Goal: Task Accomplishment & Management: Use online tool/utility

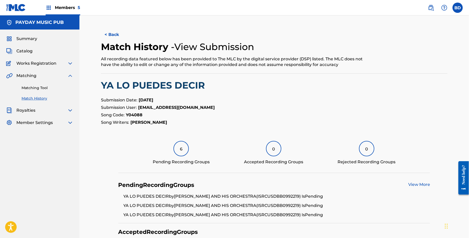
click at [50, 90] on link "Matching Tool" at bounding box center [48, 87] width 52 height 5
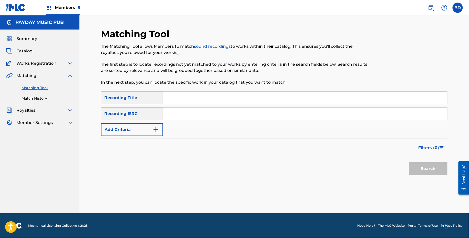
click at [208, 128] on div "SearchWithCriteria5cc56b0c-fb37-4ae4-8d10-a589371d08cd Recording Title SearchWi…" at bounding box center [274, 113] width 346 height 45
click at [202, 114] on input "Search Form" at bounding box center [305, 113] width 284 height 12
paste input "USDBB0604475"
type input "USDBB0604475"
click at [409, 162] on button "Search" at bounding box center [428, 168] width 38 height 13
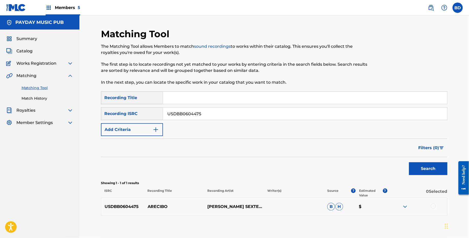
scroll to position [27, 0]
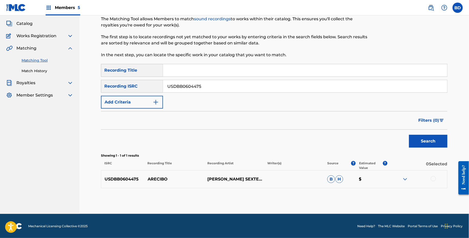
click at [409, 180] on div at bounding box center [417, 179] width 60 height 6
click at [407, 177] on img at bounding box center [405, 179] width 6 height 6
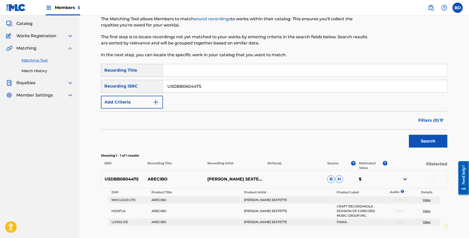
click at [150, 183] on div "USDBB0604475 ARECIBO JOE CUBA SEXTETTE B H $" at bounding box center [274, 179] width 346 height 18
click at [152, 178] on p "ARECIBO" at bounding box center [174, 179] width 60 height 6
copy p "ARECIBO"
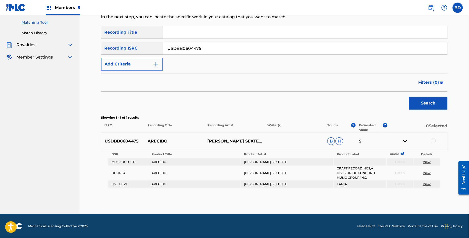
click at [433, 138] on div at bounding box center [433, 140] width 5 height 5
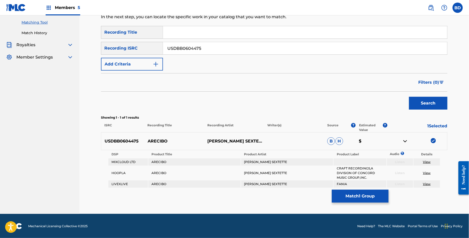
click at [350, 194] on button "Match 1 Group" at bounding box center [360, 195] width 57 height 13
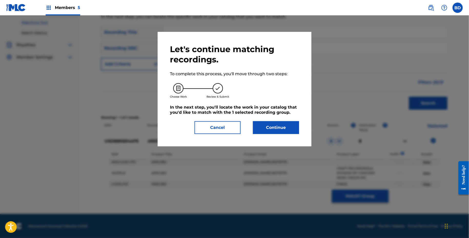
click at [275, 134] on div "Let's continue matching recordings. To complete this process, you'll move throu…" at bounding box center [235, 89] width 154 height 114
click at [275, 131] on button "Continue" at bounding box center [276, 127] width 46 height 13
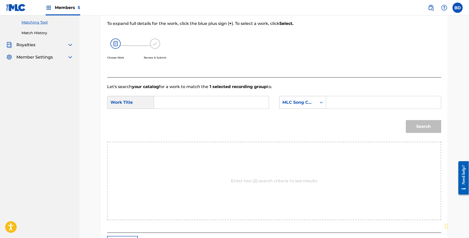
click at [328, 101] on div "Search Form" at bounding box center [383, 102] width 115 height 13
click at [337, 103] on input "Search Form" at bounding box center [384, 102] width 106 height 12
paste input "A14004"
type input "A14004"
click at [221, 103] on input "Search Form" at bounding box center [211, 102] width 106 height 12
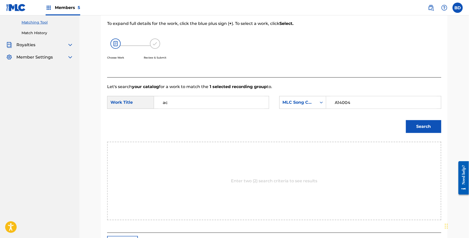
type input "a"
type input "arecibo"
click at [432, 123] on button "Search" at bounding box center [423, 126] width 35 height 13
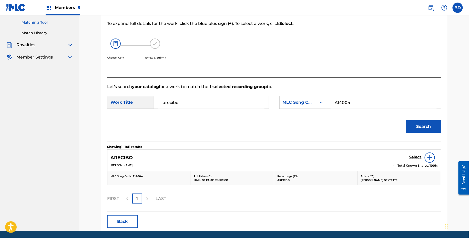
click at [410, 157] on h5 "Select" at bounding box center [415, 156] width 13 height 5
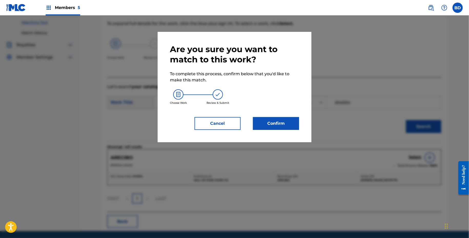
click at [279, 127] on button "Confirm" at bounding box center [276, 123] width 46 height 13
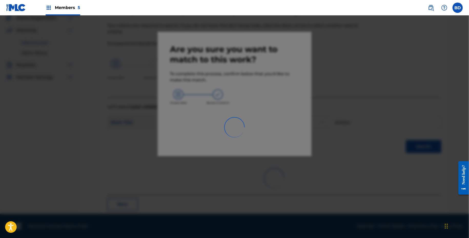
scroll to position [13, 0]
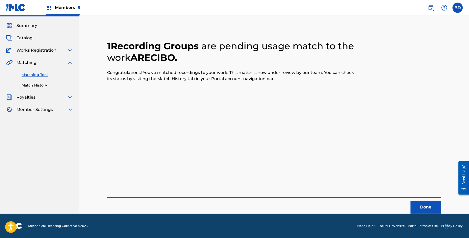
click at [46, 85] on link "Match History" at bounding box center [48, 85] width 52 height 5
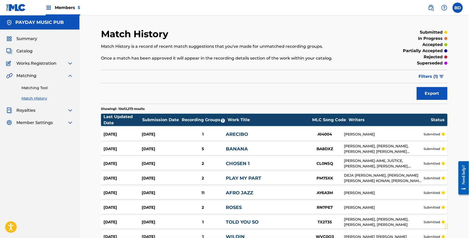
click at [151, 131] on div "Aug 28, 2025" at bounding box center [161, 134] width 38 height 6
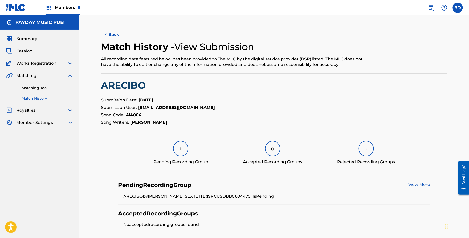
click at [58, 91] on div "Matching Tool Match History" at bounding box center [39, 90] width 67 height 22
click at [47, 86] on link "Matching Tool" at bounding box center [48, 87] width 52 height 5
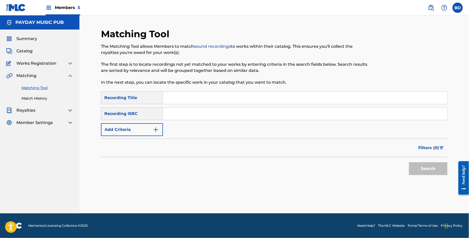
click at [191, 110] on input "Search Form" at bounding box center [305, 113] width 284 height 12
paste input "USDBB0603788"
type input "USDBB0603788"
click at [409, 162] on button "Search" at bounding box center [428, 168] width 38 height 13
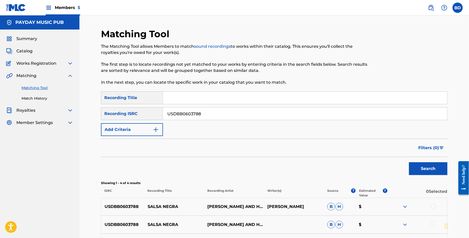
scroll to position [81, 0]
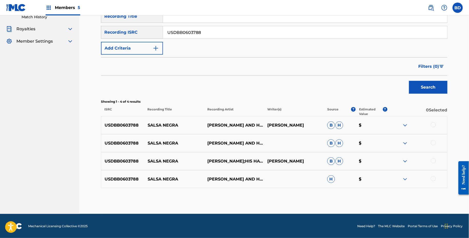
click at [405, 177] on img at bounding box center [405, 179] width 6 height 6
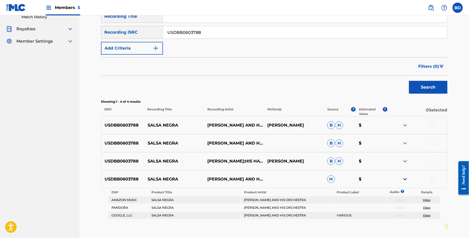
click at [405, 160] on img at bounding box center [405, 161] width 6 height 6
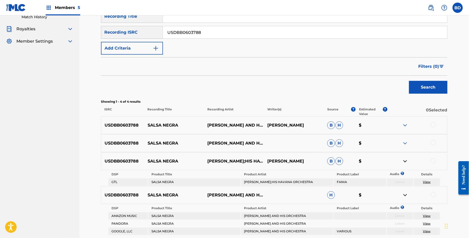
click at [405, 141] on img at bounding box center [405, 143] width 6 height 6
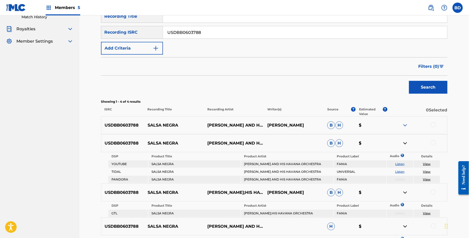
click at [405, 124] on img at bounding box center [405, 125] width 6 height 6
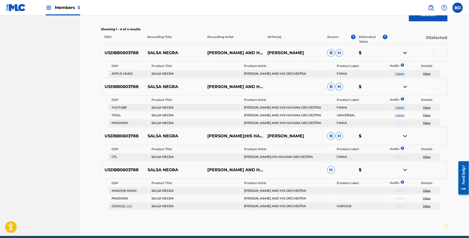
scroll to position [152, 0]
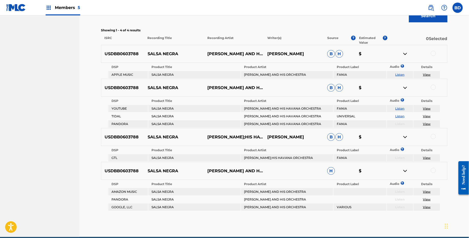
click at [154, 54] on p "SALSA NEGRA" at bounding box center [174, 54] width 60 height 6
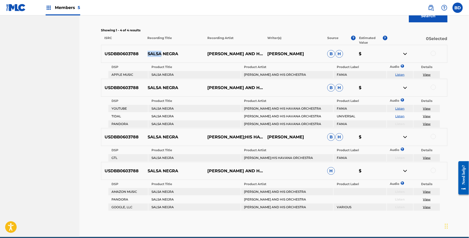
copy p "SALSA"
click at [149, 54] on p "SALSA NEGRA" at bounding box center [174, 54] width 60 height 6
copy p "SALSA NEGRA"
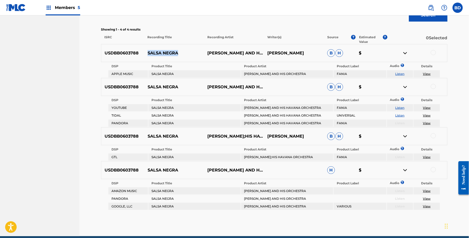
scroll to position [154, 0]
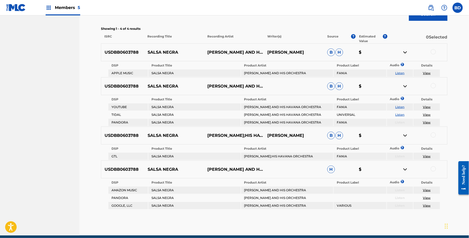
click at [433, 53] on div at bounding box center [433, 51] width 5 height 5
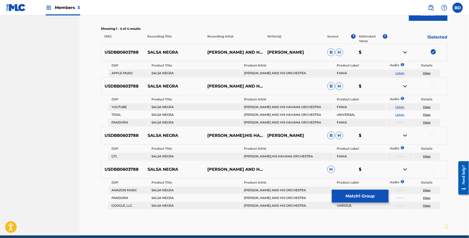
click at [406, 51] on img at bounding box center [405, 52] width 6 height 6
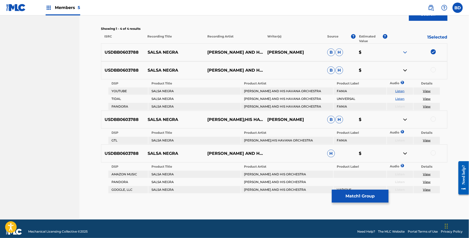
click at [432, 152] on div at bounding box center [433, 152] width 5 height 5
click at [406, 153] on img at bounding box center [405, 153] width 6 height 6
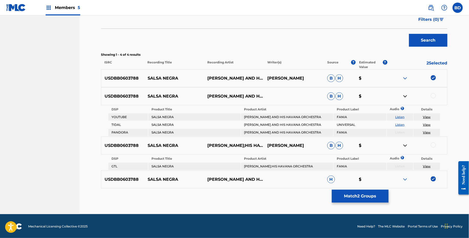
click at [397, 129] on td "Listen" at bounding box center [400, 132] width 26 height 7
click at [377, 115] on td "FANIA" at bounding box center [360, 116] width 53 height 7
click at [433, 141] on div "USDBB0603788 SALSA NEGRA ROSENDO RUIZ JR.;HIS HAVANA ORCHESTRA ROSENDO RUIZ JR.…" at bounding box center [274, 145] width 346 height 18
click at [433, 142] on div at bounding box center [433, 144] width 5 height 5
click at [405, 145] on img at bounding box center [405, 145] width 6 height 6
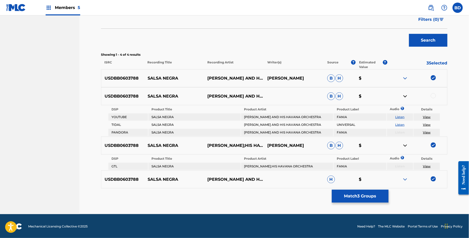
scroll to position [112, 0]
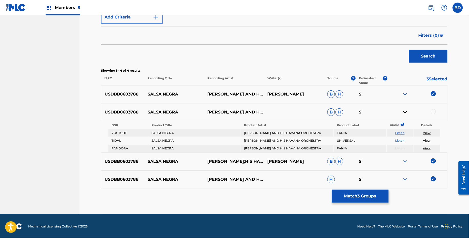
click at [434, 111] on div at bounding box center [433, 111] width 5 height 5
click at [351, 192] on button "Match 4 Groups" at bounding box center [360, 195] width 57 height 13
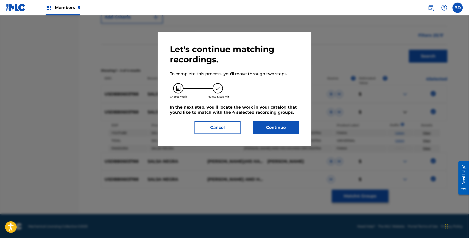
click at [281, 131] on button "Continue" at bounding box center [276, 127] width 46 height 13
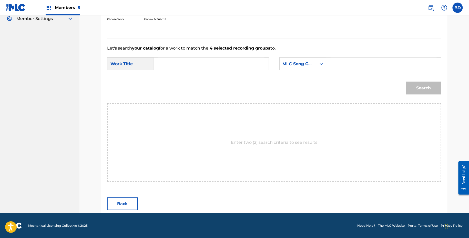
scroll to position [103, 0]
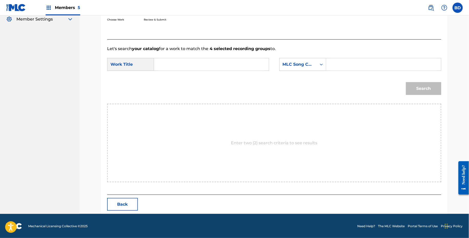
click at [361, 66] on input "Search Form" at bounding box center [384, 64] width 106 height 12
paste input "S37682"
type input "S37682"
click at [245, 65] on input "Search Form" at bounding box center [211, 64] width 106 height 12
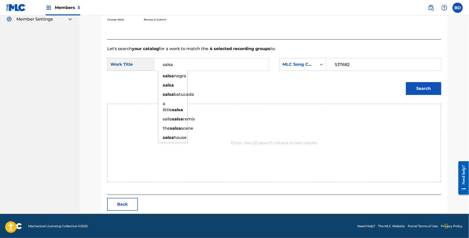
type input "salsa"
click at [431, 82] on button "Search" at bounding box center [423, 88] width 35 height 13
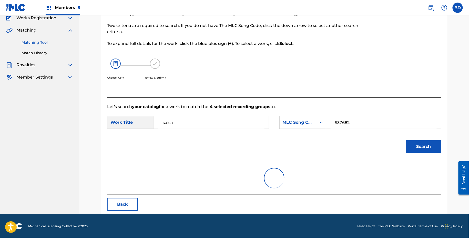
scroll to position [82, 0]
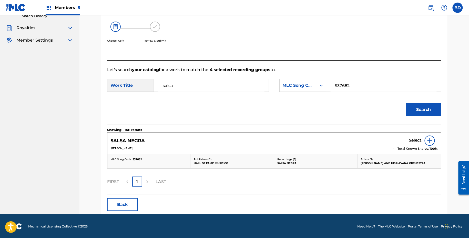
click at [415, 138] on h5 "Select" at bounding box center [415, 140] width 13 height 5
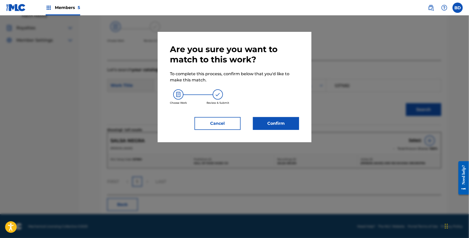
click at [281, 128] on button "Confirm" at bounding box center [276, 123] width 46 height 13
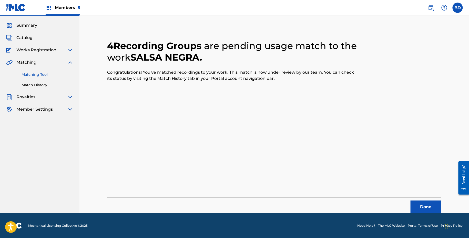
scroll to position [13, 0]
click at [19, 80] on div "Matching Tool Match History" at bounding box center [39, 77] width 67 height 22
click at [28, 84] on link "Match History" at bounding box center [48, 85] width 52 height 5
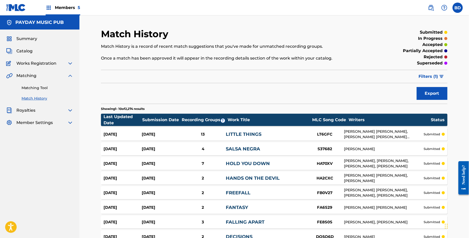
click at [425, 73] on span "Filters ( 1 )" at bounding box center [428, 76] width 19 height 6
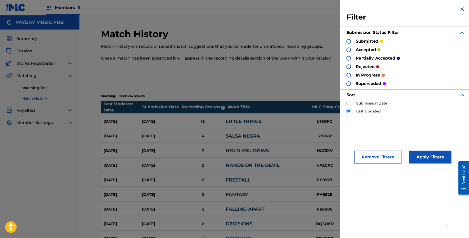
click at [348, 100] on input "radio" at bounding box center [348, 102] width 5 height 5
radio input "true"
click at [418, 152] on button "Apply Filters" at bounding box center [430, 156] width 42 height 13
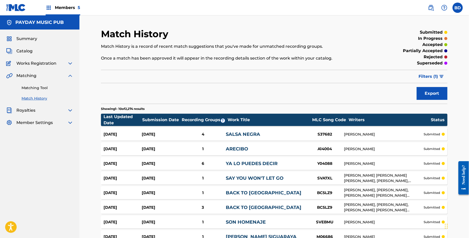
click at [229, 131] on link "SALSA NEGRA" at bounding box center [243, 134] width 34 height 6
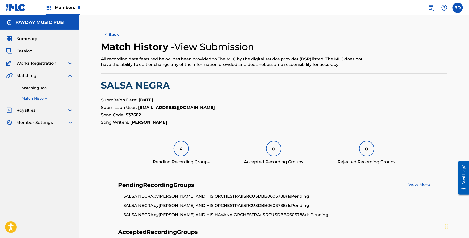
click at [47, 87] on link "Matching Tool" at bounding box center [48, 87] width 52 height 5
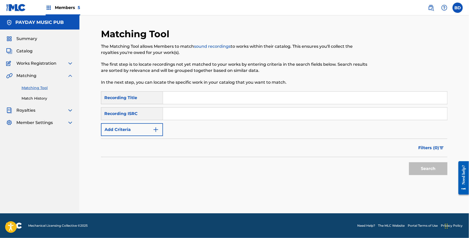
click at [182, 120] on div "SearchWithCriteria5cc56b0c-fb37-4ae4-8d10-a589371d08cd Recording Title SearchWi…" at bounding box center [274, 113] width 346 height 45
click at [178, 119] on input "Search Form" at bounding box center [305, 113] width 284 height 12
paste input "USD8D2074004"
click at [409, 162] on button "Search" at bounding box center [428, 168] width 38 height 13
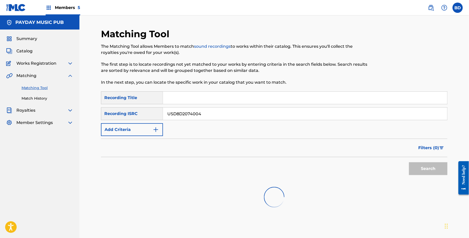
scroll to position [42, 0]
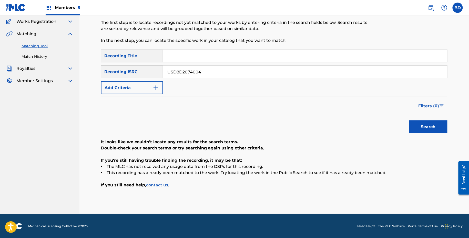
click at [208, 66] on input "USD8D2074004" at bounding box center [305, 72] width 284 height 12
paste input "1526011"
type input "USD8D1526011"
click at [409, 120] on button "Search" at bounding box center [428, 126] width 38 height 13
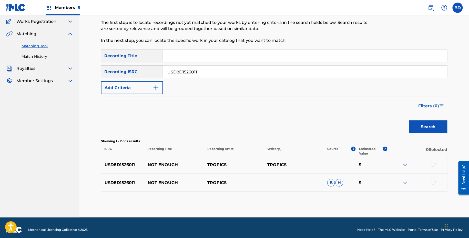
click at [164, 167] on p "NOT ENOUGH" at bounding box center [174, 164] width 60 height 6
copy p "NOT ENOUGH"
click at [402, 187] on div "USD8D1526011 NOT ENOUGH TROPICS B H $" at bounding box center [274, 182] width 346 height 18
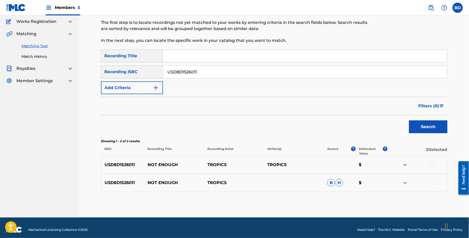
click at [404, 183] on img at bounding box center [405, 182] width 6 height 6
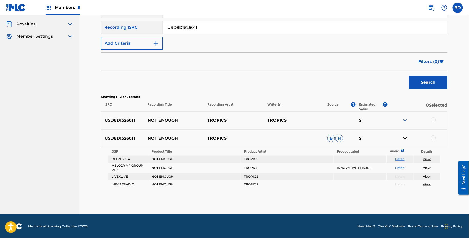
scroll to position [76, 0]
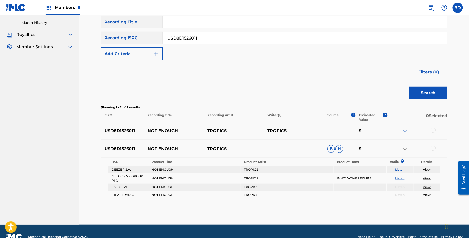
click at [433, 148] on div at bounding box center [433, 148] width 5 height 5
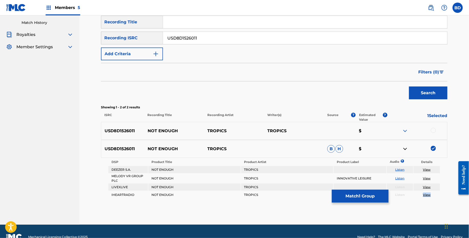
click at [344, 193] on button "Match 1 Group" at bounding box center [360, 195] width 57 height 13
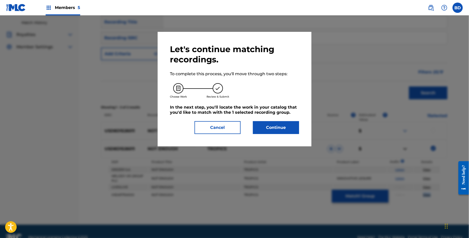
click at [269, 127] on button "Continue" at bounding box center [276, 127] width 46 height 13
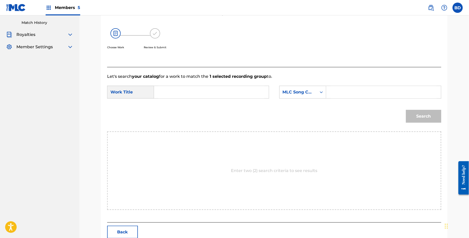
click at [367, 94] on input "Search Form" at bounding box center [384, 92] width 106 height 12
paste input "NG6UAZ"
type input "NG6UAZ"
click at [248, 90] on input "Search Form" at bounding box center [211, 92] width 106 height 12
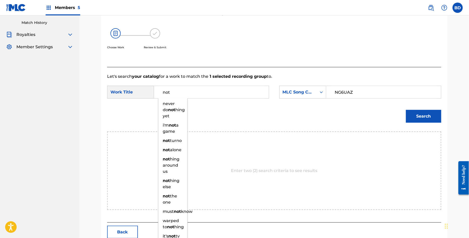
type input "not"
click at [434, 121] on button "Search" at bounding box center [423, 116] width 35 height 13
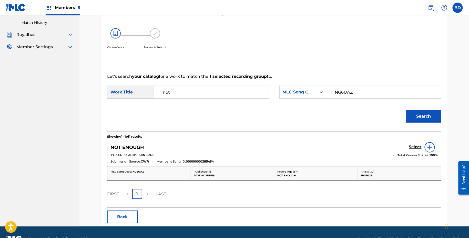
click at [416, 143] on div "Select" at bounding box center [423, 147] width 29 height 10
click at [414, 145] on h5 "Select" at bounding box center [415, 146] width 13 height 5
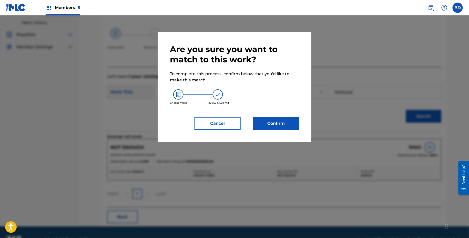
click at [292, 131] on div "Are you sure you want to match to this work? To complete this process, confirm …" at bounding box center [235, 87] width 154 height 110
click at [293, 125] on button "Confirm" at bounding box center [276, 123] width 46 height 13
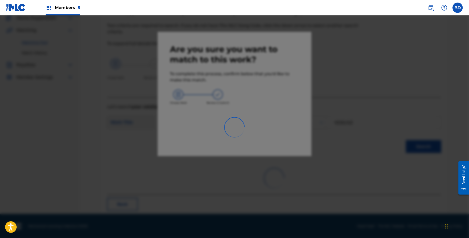
scroll to position [13, 0]
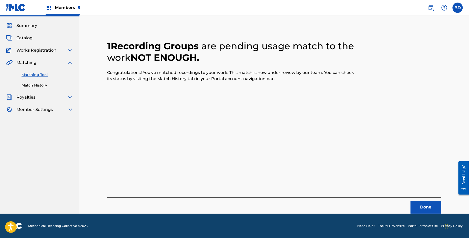
click at [34, 86] on link "Match History" at bounding box center [48, 85] width 52 height 5
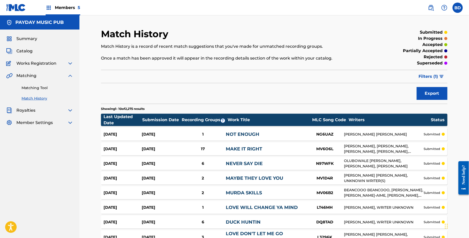
click at [241, 130] on div "Aug 28, 2025 Aug 28, 2025 1 NOT ENOUGH NG6UAZ CHRISTOPHER JAMES WARD submitted" at bounding box center [274, 134] width 346 height 13
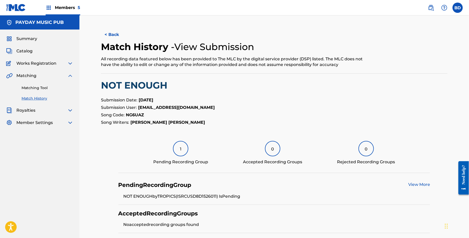
click at [65, 88] on link "Matching Tool" at bounding box center [48, 87] width 52 height 5
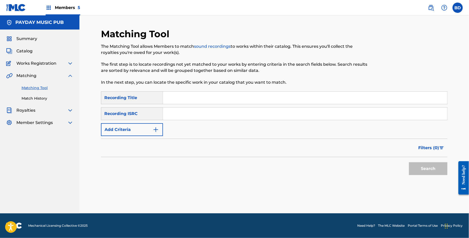
click at [209, 112] on input "Search Form" at bounding box center [305, 113] width 284 height 12
paste input "USD8D1526009"
type input "USD8D1526009"
click at [409, 162] on button "Search" at bounding box center [428, 168] width 38 height 13
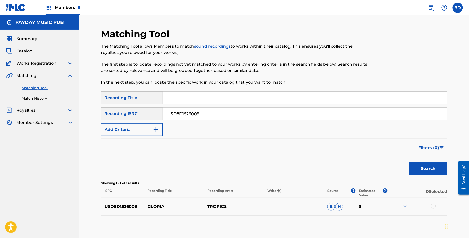
scroll to position [27, 0]
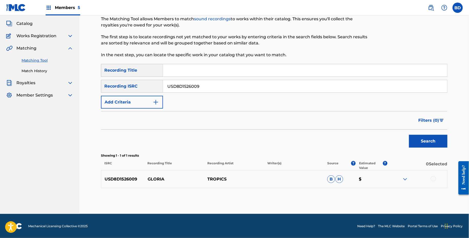
click at [407, 179] on img at bounding box center [405, 179] width 6 height 6
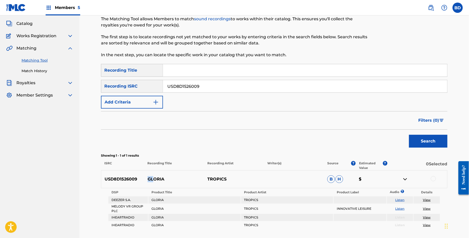
click at [153, 176] on div "USD8D1526009 GLORIA TROPICS B H $" at bounding box center [274, 179] width 346 height 18
click at [153, 176] on p "GLORIA" at bounding box center [174, 179] width 60 height 6
copy p "GL"
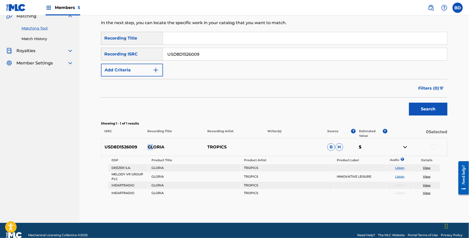
scroll to position [68, 0]
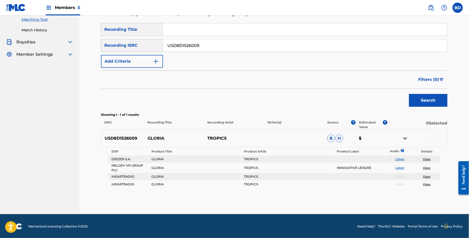
click at [433, 137] on div at bounding box center [433, 137] width 5 height 5
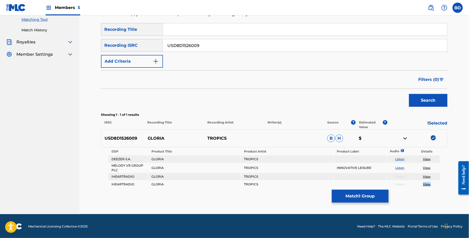
click at [341, 197] on button "Match 1 Group" at bounding box center [360, 195] width 57 height 13
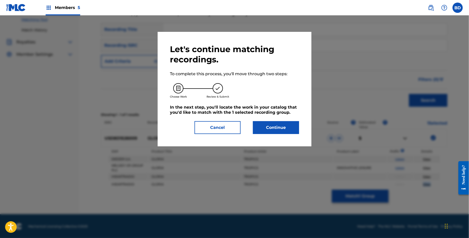
click at [231, 121] on button "Cancel" at bounding box center [217, 127] width 46 height 13
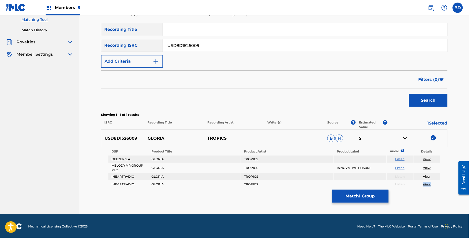
click at [345, 197] on button "Match 1 Group" at bounding box center [360, 195] width 57 height 13
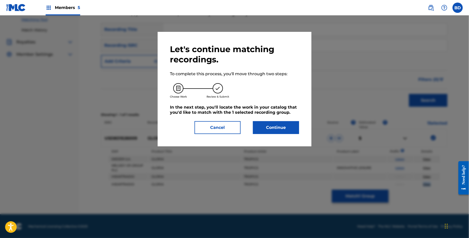
click at [270, 127] on button "Continue" at bounding box center [276, 127] width 46 height 13
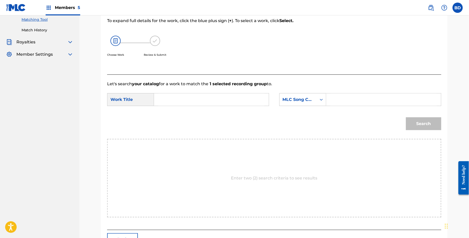
click at [343, 101] on input "Search Form" at bounding box center [384, 99] width 106 height 12
paste input "GE1CKK"
type input "GE1CKK"
click at [219, 101] on input "Search Form" at bounding box center [211, 99] width 106 height 12
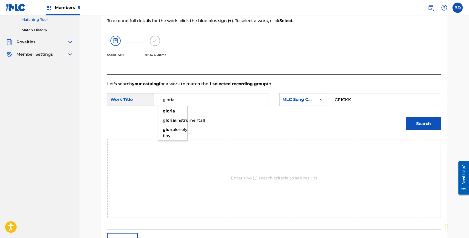
type input "gloria"
click at [430, 128] on button "Search" at bounding box center [423, 123] width 35 height 13
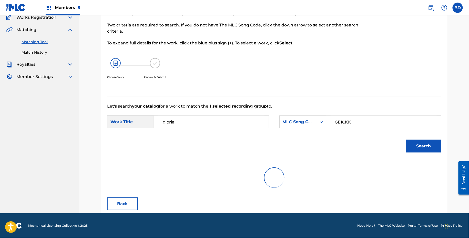
scroll to position [45, 0]
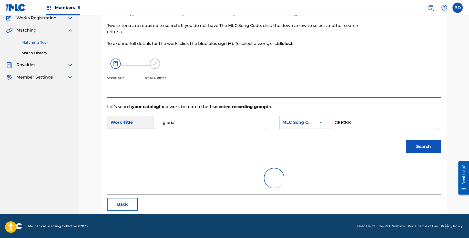
click at [430, 128] on input "GE1CKK" at bounding box center [384, 122] width 106 height 12
click at [430, 133] on form "SearchWithCriteria0ade6e16-bbba-4ff7-8349-5257c1d31b3e Work Title gloria Search…" at bounding box center [274, 136] width 334 height 52
click at [430, 139] on div "Search" at bounding box center [422, 145] width 38 height 20
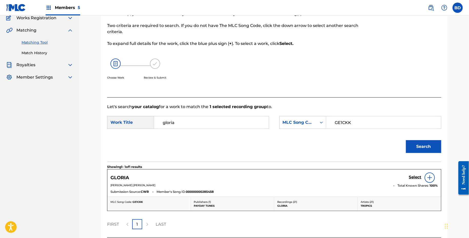
click at [424, 147] on button "Search" at bounding box center [423, 146] width 35 height 13
click at [416, 175] on h5 "Select" at bounding box center [415, 176] width 13 height 5
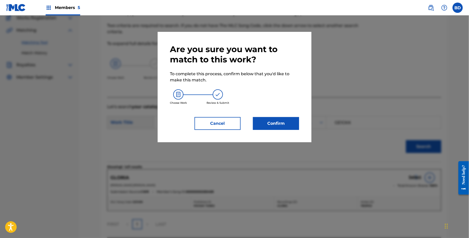
click at [283, 120] on button "Confirm" at bounding box center [276, 123] width 46 height 13
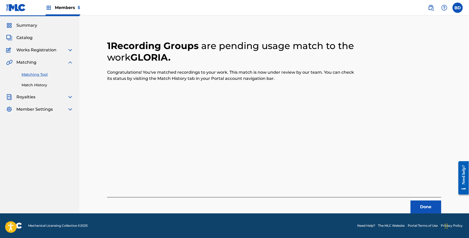
scroll to position [13, 0]
click at [52, 80] on div "Matching Tool Match History" at bounding box center [39, 77] width 67 height 22
click at [52, 85] on link "Match History" at bounding box center [48, 85] width 52 height 5
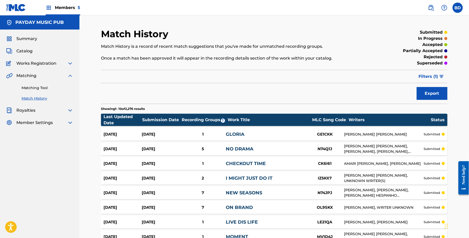
click at [170, 132] on div "Aug 28, 2025" at bounding box center [161, 134] width 38 height 6
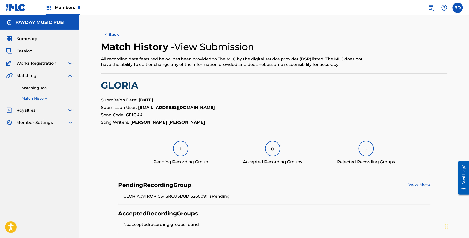
click at [36, 93] on div "Matching Tool Match History" at bounding box center [39, 90] width 67 height 22
click at [36, 88] on link "Matching Tool" at bounding box center [48, 87] width 52 height 5
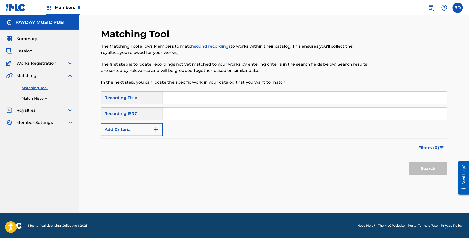
click at [212, 112] on input "Search Form" at bounding box center [305, 113] width 284 height 12
paste input "USD8D1526007"
type input "USD8D1526007"
click at [409, 162] on button "Search" at bounding box center [428, 168] width 38 height 13
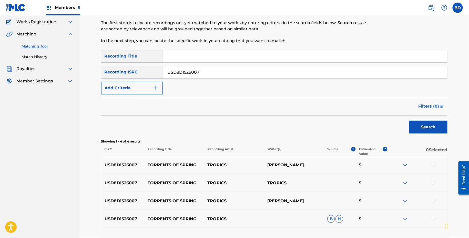
scroll to position [72, 0]
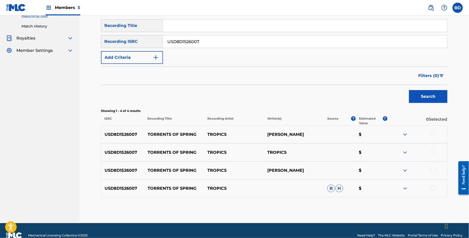
click at [406, 187] on img at bounding box center [405, 188] width 6 height 6
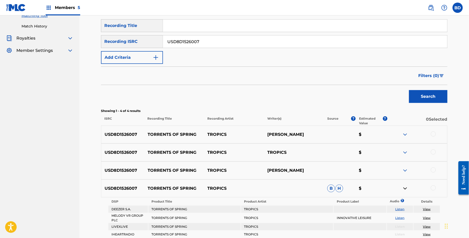
click at [143, 187] on p "USD8D1526007" at bounding box center [122, 188] width 43 height 6
click at [154, 187] on p "TORRENTS OF SPRING" at bounding box center [174, 188] width 60 height 6
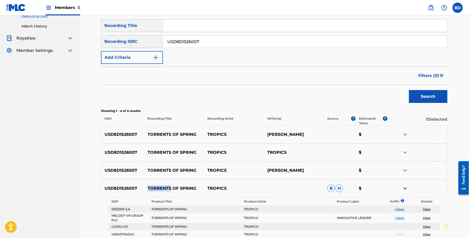
click at [154, 187] on p "TORRENTS OF SPRING" at bounding box center [174, 188] width 60 height 6
copy p "TORRENTS OF SPRING"
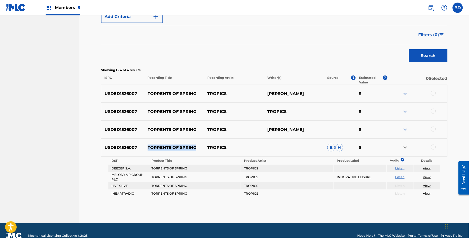
scroll to position [104, 0]
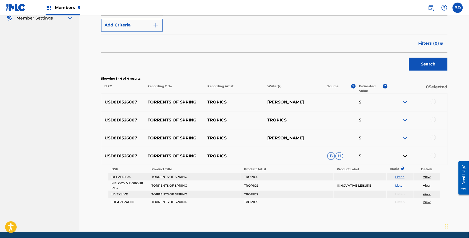
click at [434, 154] on div at bounding box center [433, 155] width 5 height 5
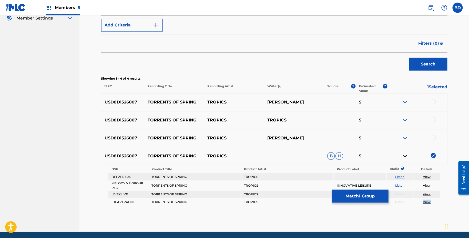
click at [356, 197] on button "Match 1 Group" at bounding box center [360, 195] width 57 height 13
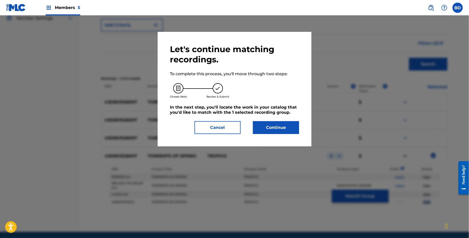
click at [257, 126] on button "Continue" at bounding box center [276, 127] width 46 height 13
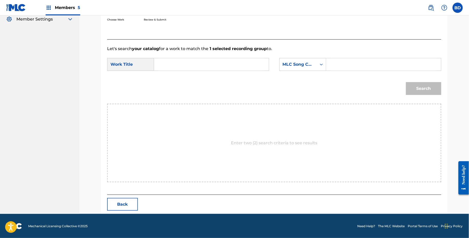
click at [332, 66] on input "Search Form" at bounding box center [384, 64] width 106 height 12
paste input "TB5ZPB"
type input "TB5ZPB"
click at [243, 65] on input "Search Form" at bounding box center [211, 64] width 106 height 12
type input "of"
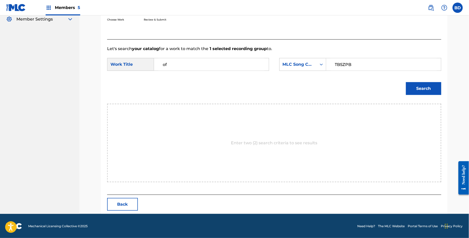
click at [414, 88] on button "Search" at bounding box center [423, 88] width 35 height 13
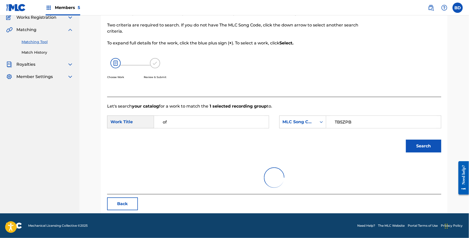
scroll to position [45, 0]
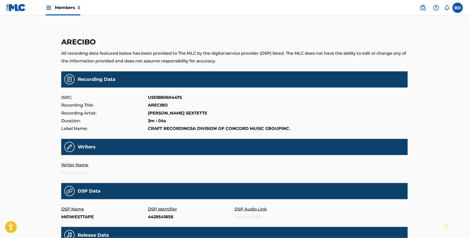
click at [154, 215] on p "4429541856" at bounding box center [191, 217] width 87 height 8
copy p "4429541856"
click at [151, 216] on p "UMG-4588856" at bounding box center [191, 217] width 87 height 8
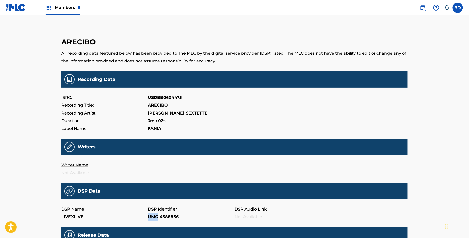
click at [151, 216] on p "UMG-4588856" at bounding box center [191, 217] width 87 height 8
copy p "UMG-4588856"
click at [159, 219] on p "426435052" at bounding box center [191, 217] width 87 height 8
copy p "426435052"
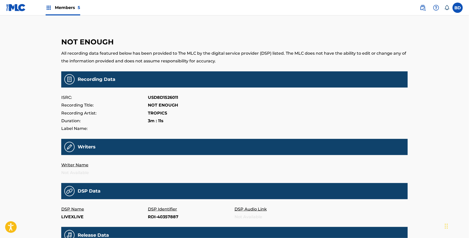
click at [165, 217] on p "RDI-40357887" at bounding box center [191, 217] width 87 height 8
copy p "RDI-40357887"
click at [153, 213] on p "51892345" at bounding box center [191, 217] width 87 height 8
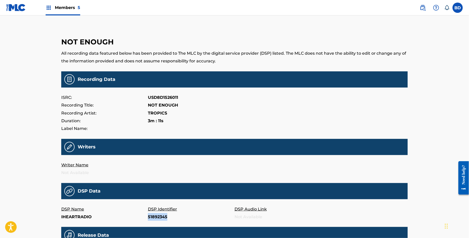
click at [153, 213] on p "51892345" at bounding box center [191, 217] width 87 height 8
copy p "51892345"
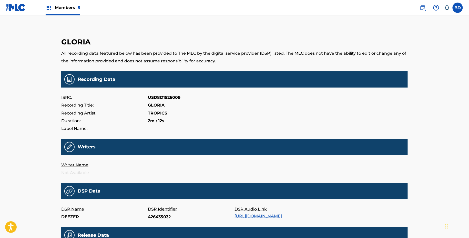
click at [154, 217] on p "426435032" at bounding box center [191, 217] width 87 height 8
copy p "426435032"
click at [156, 216] on p "51892343" at bounding box center [191, 217] width 87 height 8
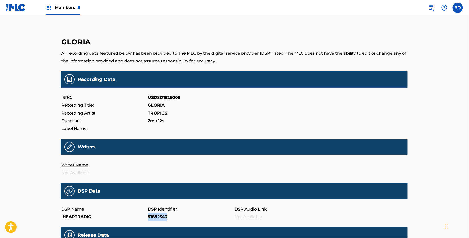
click at [156, 216] on p "51892343" at bounding box center [191, 217] width 87 height 8
copy p "51892343"
click at [158, 217] on p "73870602" at bounding box center [191, 217] width 87 height 8
copy p "73870602"
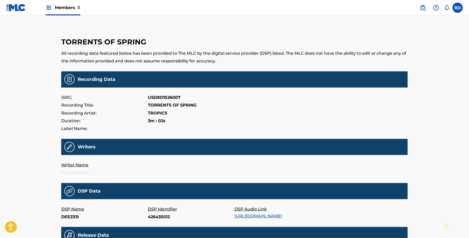
click at [157, 215] on p "426435012" at bounding box center [191, 217] width 87 height 8
copy p "426435012"
click at [160, 213] on p "RDI-40357883" at bounding box center [191, 217] width 87 height 8
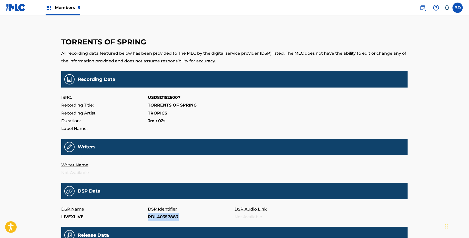
click at [160, 213] on p "RDI-40357883" at bounding box center [191, 217] width 87 height 8
copy p "RDI-40357883"
click at [156, 219] on p "51892341" at bounding box center [191, 217] width 87 height 8
copy p "51892341"
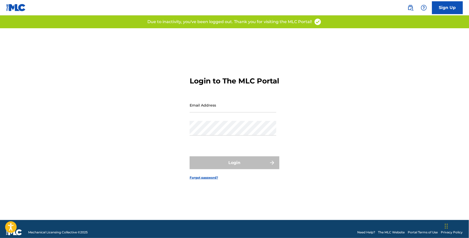
click at [253, 109] on input "Email Address" at bounding box center [233, 105] width 87 height 15
type input "[EMAIL_ADDRESS][DOMAIN_NAME]"
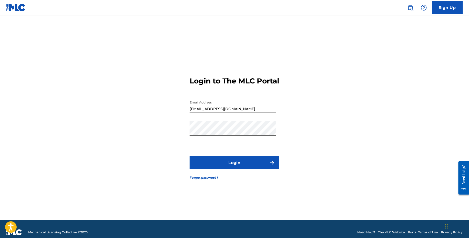
click at [248, 169] on button "Login" at bounding box center [235, 162] width 90 height 13
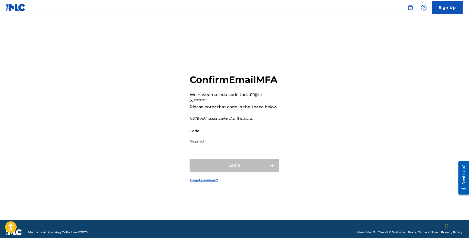
click at [216, 132] on input "Code" at bounding box center [233, 130] width 87 height 15
click at [218, 132] on input "Code" at bounding box center [233, 130] width 87 height 15
paste input "741997"
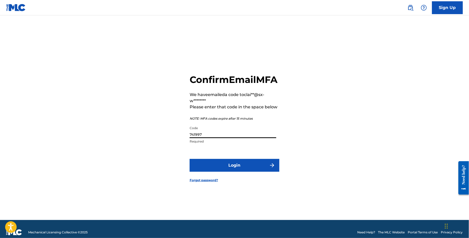
type input "741997"
click at [218, 169] on button "Login" at bounding box center [235, 165] width 90 height 13
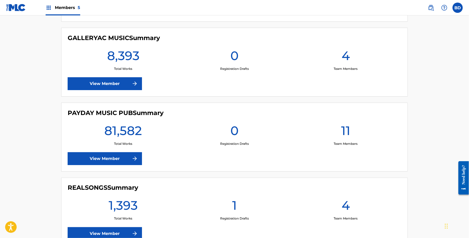
scroll to position [209, 0]
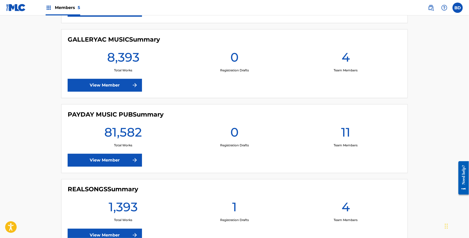
click at [114, 151] on div "PAYDAY MUSIC PUB Summary 81,582 Total Works 0 Registration Drafts 11 Team Membe…" at bounding box center [234, 138] width 346 height 69
click at [112, 158] on link "View Member" at bounding box center [105, 159] width 74 height 13
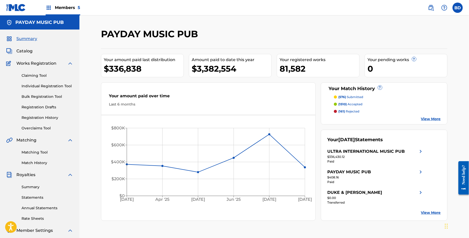
click at [70, 63] on img at bounding box center [70, 63] width 6 height 6
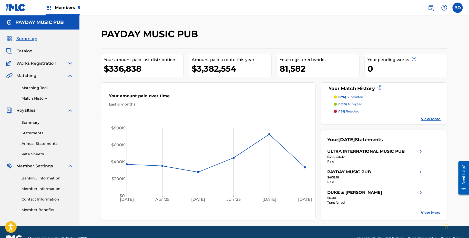
click at [70, 109] on img at bounding box center [70, 110] width 6 height 6
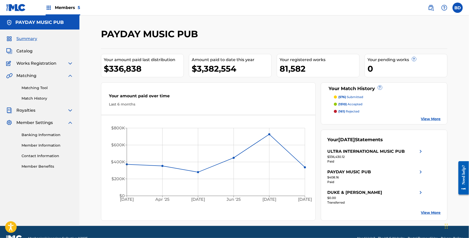
click at [70, 125] on img at bounding box center [70, 122] width 6 height 6
click at [33, 87] on link "Matching Tool" at bounding box center [48, 87] width 52 height 5
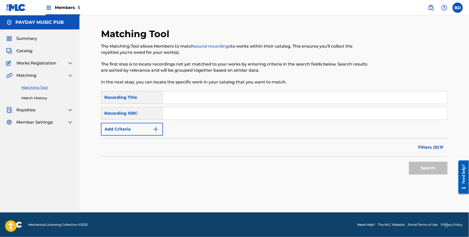
click at [171, 111] on input "Search Form" at bounding box center [305, 113] width 284 height 12
paste input "USD8D1526007"
click at [409, 162] on button "Search" at bounding box center [428, 168] width 38 height 13
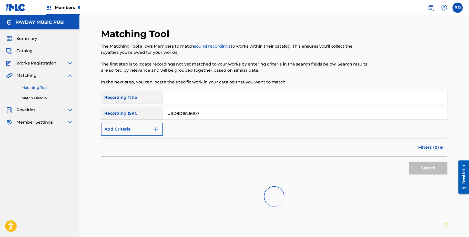
paste input "USD8D1526007"
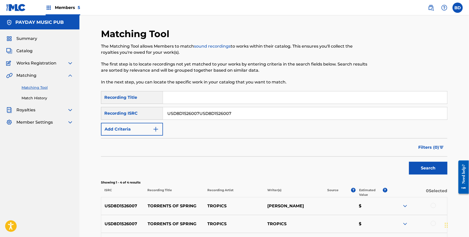
type input "USD8D1526007"
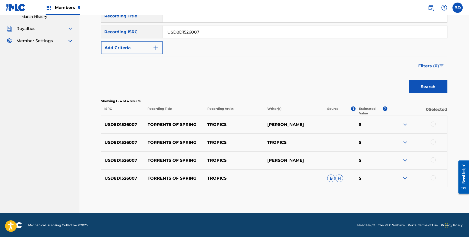
click at [405, 180] on img at bounding box center [405, 179] width 6 height 6
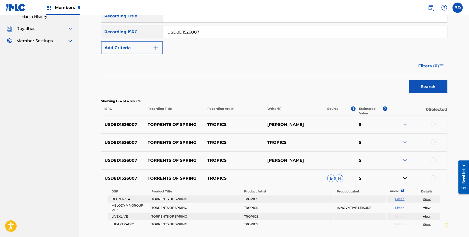
scroll to position [122, 0]
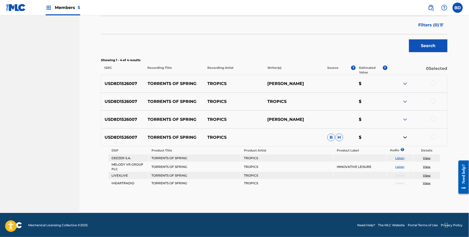
click at [435, 136] on div at bounding box center [433, 137] width 5 height 5
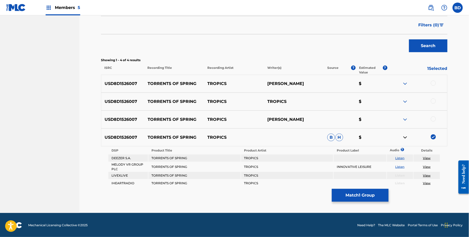
click at [368, 195] on button "Match 1 Group" at bounding box center [360, 195] width 57 height 13
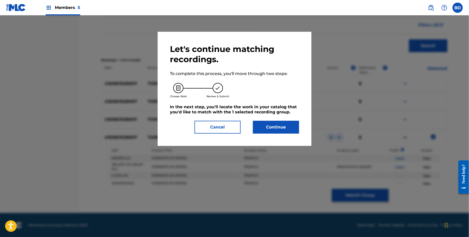
click at [270, 105] on h5 "In the next step, you'll locate the work in your catalog that you'd like to mat…" at bounding box center [234, 110] width 129 height 10
click at [270, 130] on button "Continue" at bounding box center [276, 127] width 46 height 13
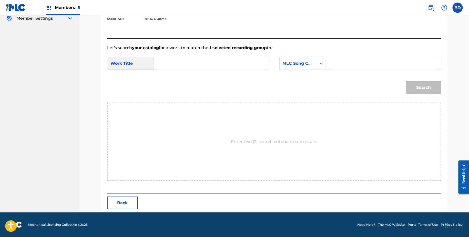
scroll to position [104, 0]
click at [356, 62] on input "Search Form" at bounding box center [384, 64] width 106 height 12
paste input "TB5ZPB"
type input "TB5ZPB"
click at [229, 63] on input "Search Form" at bounding box center [211, 64] width 106 height 12
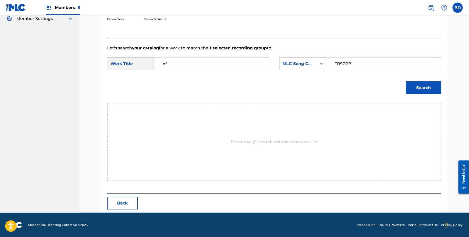
type input "of"
click at [414, 86] on button "Search" at bounding box center [423, 87] width 35 height 13
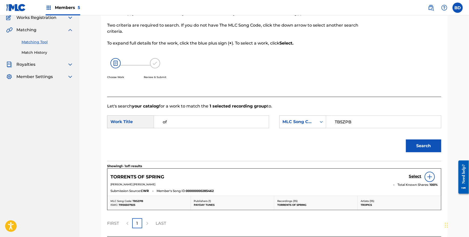
scroll to position [88, 0]
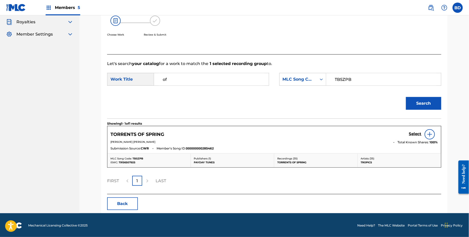
click at [415, 135] on h5 "Select" at bounding box center [415, 134] width 13 height 5
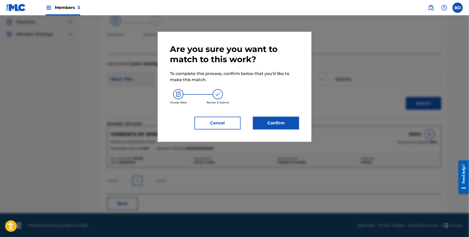
click at [285, 122] on button "Confirm" at bounding box center [276, 123] width 46 height 13
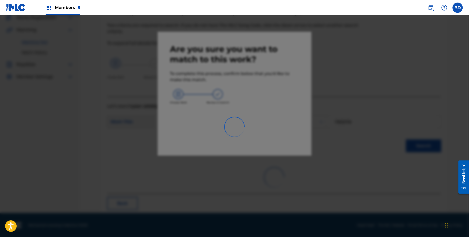
scroll to position [13, 0]
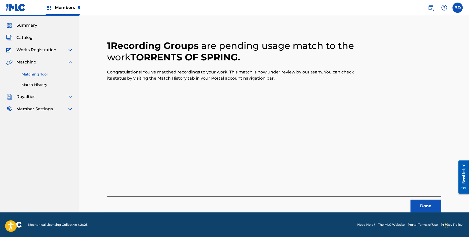
click at [53, 83] on link "Match History" at bounding box center [48, 84] width 52 height 5
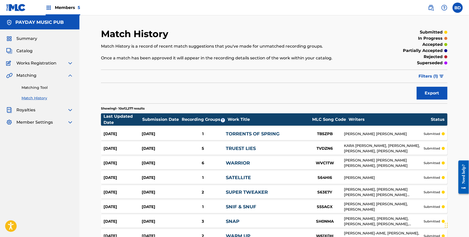
click at [222, 139] on div "Aug 28, 2025 Aug 28, 2025 1 TORRENTS OF SPRING TB5ZPB CHRISTOPHER JAMES WARD su…" at bounding box center [274, 134] width 346 height 13
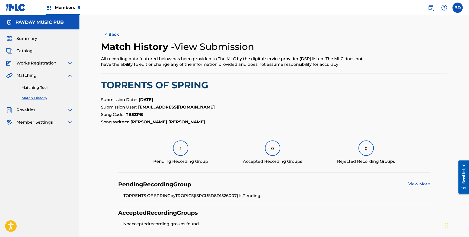
click at [55, 88] on link "Matching Tool" at bounding box center [48, 87] width 52 height 5
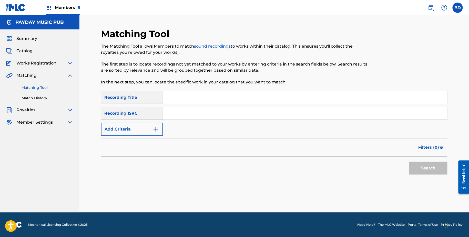
click at [190, 108] on input "Search Form" at bounding box center [305, 113] width 284 height 12
paste input "USD8D1526006"
type input "USD8D1526006"
click at [409, 162] on button "Search" at bounding box center [428, 168] width 38 height 13
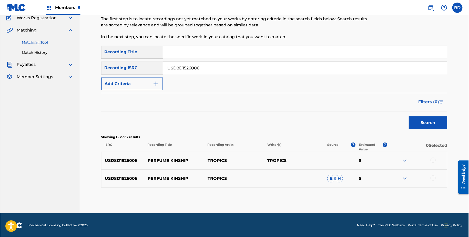
scroll to position [46, 0]
click at [404, 177] on img at bounding box center [405, 179] width 6 height 6
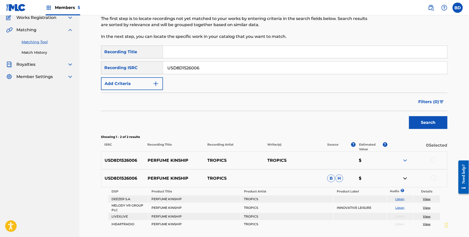
click at [169, 178] on p "PERFUME KINSHIP" at bounding box center [174, 179] width 60 height 6
copy p "PERFUME KINSHIP"
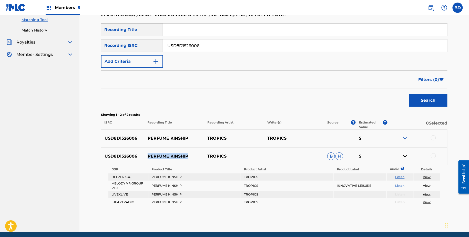
scroll to position [75, 0]
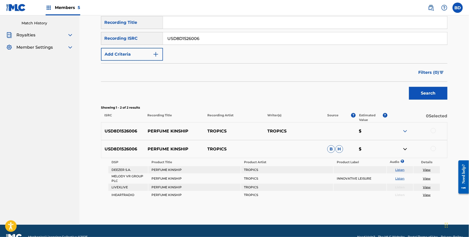
click at [436, 148] on div at bounding box center [417, 149] width 60 height 6
click at [434, 148] on div at bounding box center [433, 148] width 5 height 5
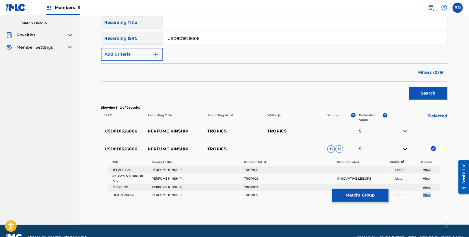
click at [343, 199] on button "Match 1 Group" at bounding box center [360, 195] width 57 height 13
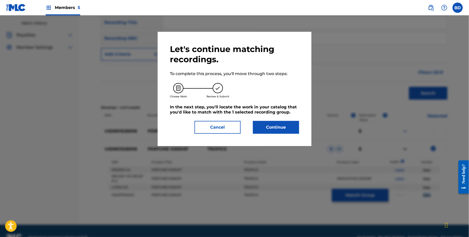
click at [271, 124] on button "Continue" at bounding box center [276, 127] width 46 height 13
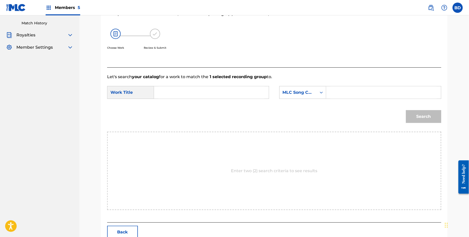
click at [355, 98] on input "Search Form" at bounding box center [384, 92] width 106 height 12
paste input "PJ0BT4"
type input "PJ0BT4"
click at [238, 95] on input "Search Form" at bounding box center [211, 92] width 106 height 12
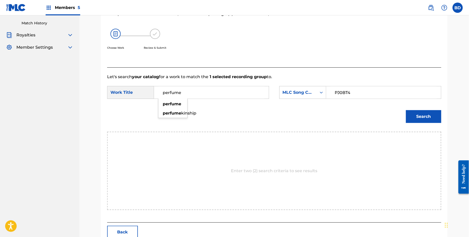
type input "perfume"
click at [399, 121] on div "Search" at bounding box center [274, 118] width 334 height 27
click at [414, 116] on button "Search" at bounding box center [423, 116] width 35 height 13
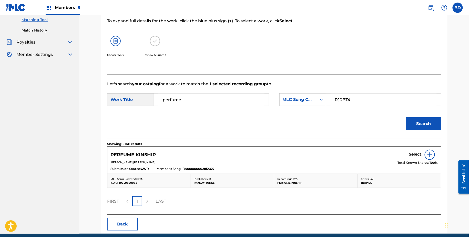
scroll to position [57, 0]
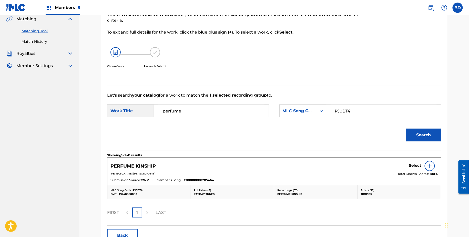
click at [364, 202] on div "Showing 1 - 1 of 1 results PERFUME KINSHIP Select CHRISTOPHER JAMES WARD Total …" at bounding box center [274, 188] width 334 height 76
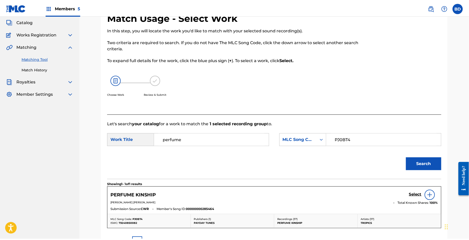
scroll to position [0, 0]
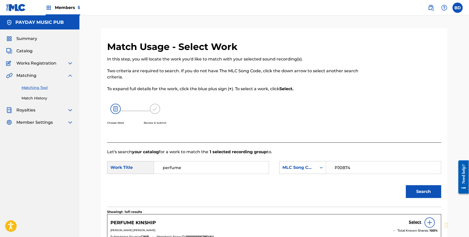
drag, startPoint x: 4, startPoint y: 236, endPoint x: 0, endPoint y: 266, distance: 30.5
click at [0, 237] on html "Accessibility Screen-Reader Guide, Feedback, and Issue Reporting | New window M…" at bounding box center [234, 118] width 469 height 237
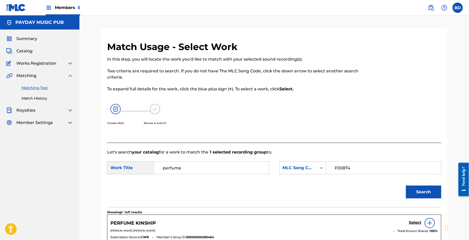
click at [418, 221] on h5 "Select" at bounding box center [415, 222] width 13 height 5
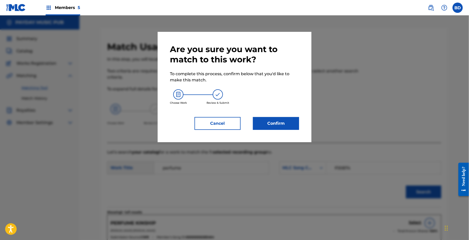
click at [259, 123] on button "Confirm" at bounding box center [276, 123] width 46 height 13
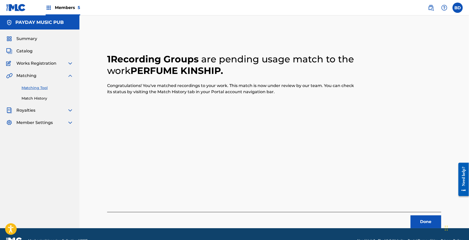
click at [50, 93] on div "Matching Tool Match History" at bounding box center [39, 90] width 67 height 22
click at [50, 96] on link "Match History" at bounding box center [48, 98] width 52 height 5
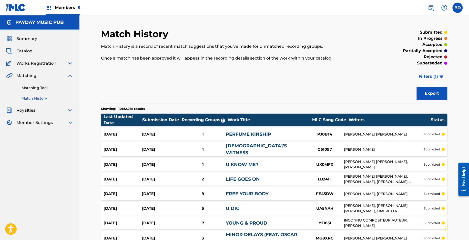
click at [143, 131] on div "Aug 28, 2025" at bounding box center [161, 134] width 38 height 6
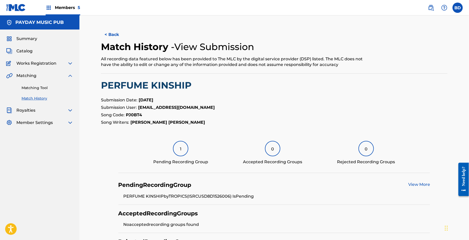
click at [25, 86] on link "Matching Tool" at bounding box center [48, 87] width 52 height 5
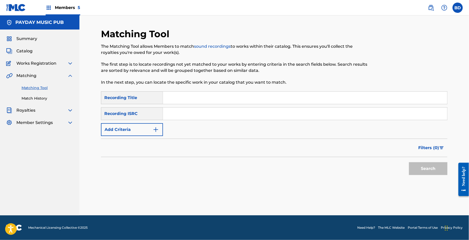
click at [183, 107] on input "Search Form" at bounding box center [305, 113] width 284 height 12
paste input "USD8D1526004"
type input "USD8D1526004"
click at [409, 162] on button "Search" at bounding box center [428, 168] width 38 height 13
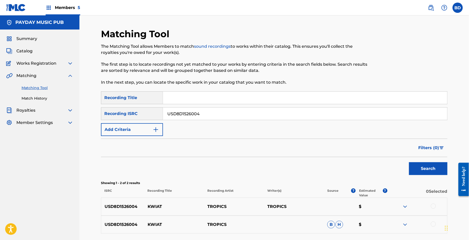
scroll to position [44, 0]
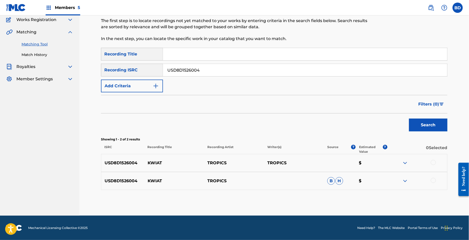
click at [409, 183] on div "USD8D1526004 KWIAT TROPICS B H $" at bounding box center [274, 181] width 346 height 18
click at [403, 179] on img at bounding box center [405, 181] width 6 height 6
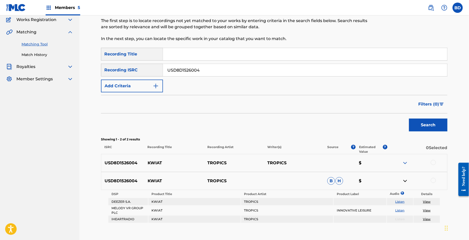
click at [153, 178] on p "KWIAT" at bounding box center [174, 181] width 60 height 6
click at [152, 178] on p "KWIAT" at bounding box center [174, 181] width 60 height 6
copy p "KWIAT"
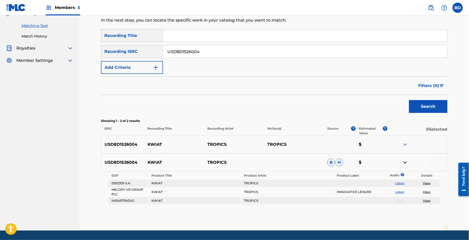
click at [432, 160] on div at bounding box center [433, 161] width 5 height 5
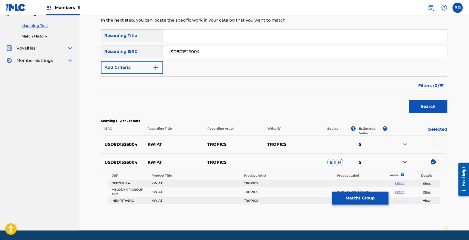
scroll to position [77, 0]
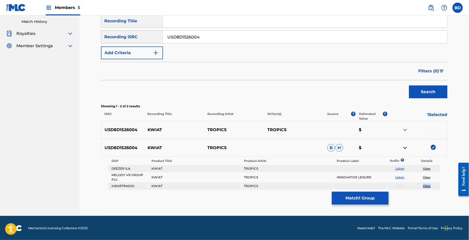
click at [368, 199] on button "Match 1 Group" at bounding box center [360, 197] width 57 height 13
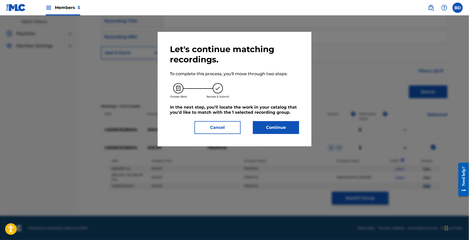
click at [280, 128] on button "Continue" at bounding box center [276, 127] width 46 height 13
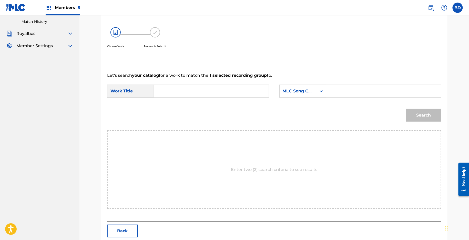
click at [361, 88] on input "Search Form" at bounding box center [384, 91] width 106 height 12
paste input "Retrieving data. Wait a few seconds and try to cut or copy again."
type input "Retrieving data. Wait a few seconds and try to cut or copy again."
click at [217, 88] on input "Search Form" at bounding box center [211, 91] width 106 height 12
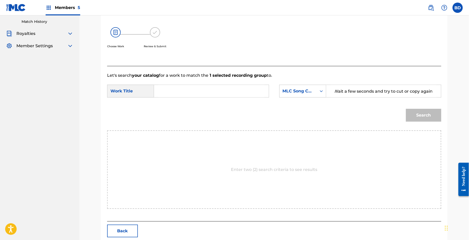
scroll to position [0, 0]
type input "kwait"
click at [430, 116] on button "Search" at bounding box center [423, 115] width 35 height 13
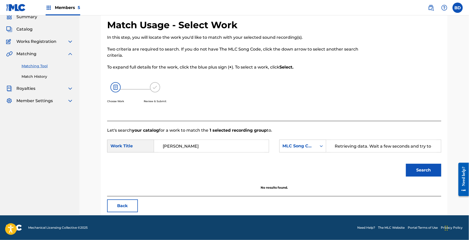
scroll to position [22, 0]
click at [379, 149] on input "Retrieving data. Wait a few seconds and try to cut or copy again." at bounding box center [384, 146] width 106 height 12
paste input "KF13SA"
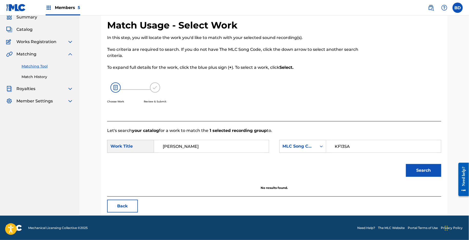
type input "KF13SA"
click at [406, 164] on button "Search" at bounding box center [423, 170] width 35 height 13
click at [407, 167] on button "Search" at bounding box center [423, 170] width 35 height 13
click at [259, 143] on input "kwait" at bounding box center [211, 146] width 106 height 12
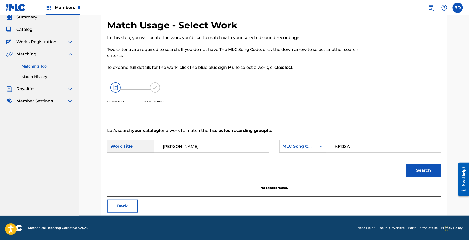
paste input "KWIAT"
type input "KWIAT"
click at [406, 164] on button "Search" at bounding box center [423, 170] width 35 height 13
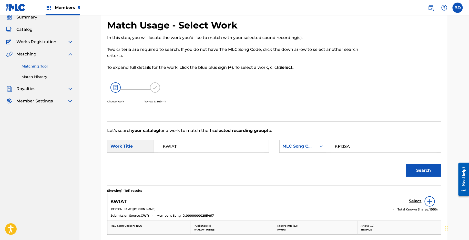
click at [298, 192] on section "Showing 1 - 1 of 1 results" at bounding box center [274, 188] width 334 height 7
click at [417, 202] on h5 "Select" at bounding box center [415, 200] width 13 height 5
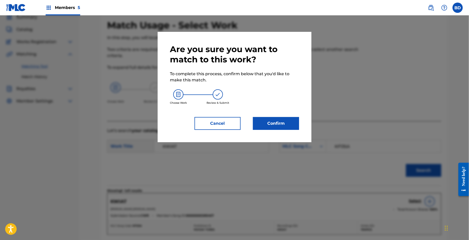
click at [279, 124] on button "Confirm" at bounding box center [276, 123] width 46 height 13
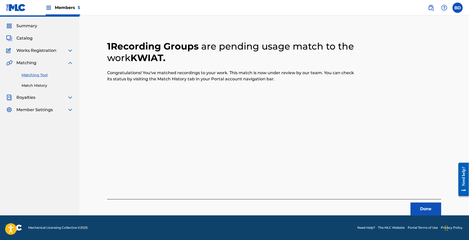
scroll to position [0, 0]
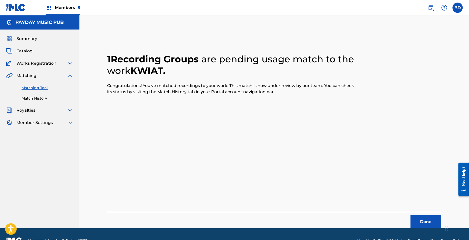
click at [54, 98] on link "Match History" at bounding box center [48, 98] width 52 height 5
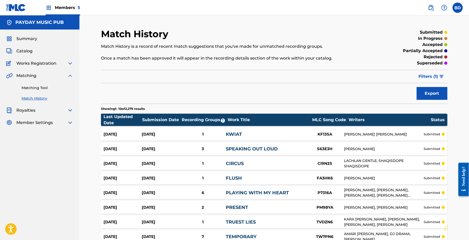
click at [114, 133] on div "Aug 28, 2025" at bounding box center [123, 134] width 38 height 6
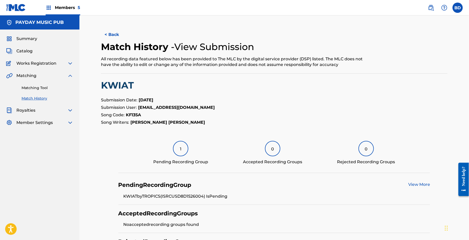
click at [48, 87] on link "Matching Tool" at bounding box center [48, 87] width 52 height 5
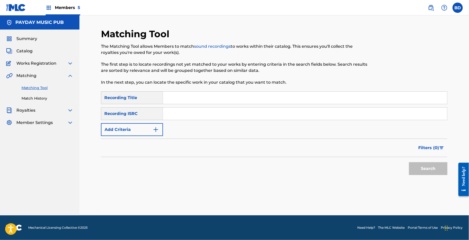
click at [202, 118] on input "Search Form" at bounding box center [305, 113] width 284 height 12
paste input "USD8D1526003"
type input "USD8D1526003"
click at [409, 162] on button "Search" at bounding box center [428, 168] width 38 height 13
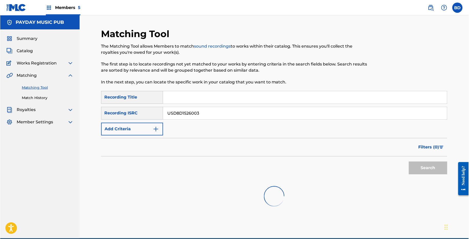
scroll to position [44, 0]
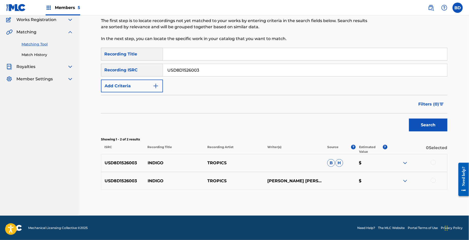
click at [407, 161] on img at bounding box center [405, 163] width 6 height 6
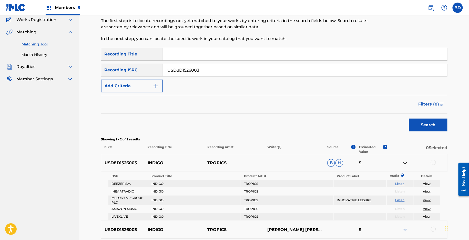
click at [153, 163] on p "INDIGO" at bounding box center [174, 163] width 60 height 6
copy p "INDIGO"
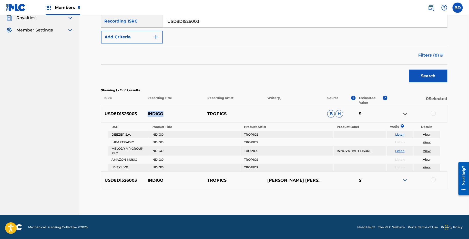
scroll to position [80, 0]
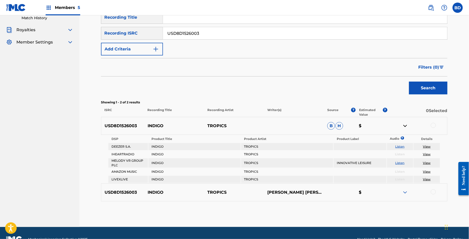
click at [433, 124] on div at bounding box center [433, 125] width 5 height 5
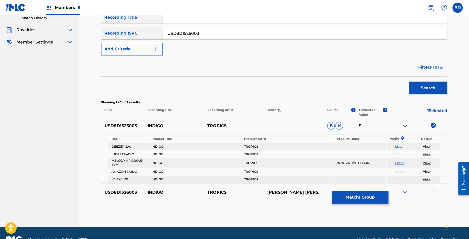
click at [353, 189] on div "USD8D1526003 INDIGO TROPICS CASEY JOHN ROARTY, CHRIS WARD, CHRISTIAN BASIL WARD…" at bounding box center [274, 193] width 346 height 18
click at [342, 194] on button "Match 1 Group" at bounding box center [360, 197] width 57 height 13
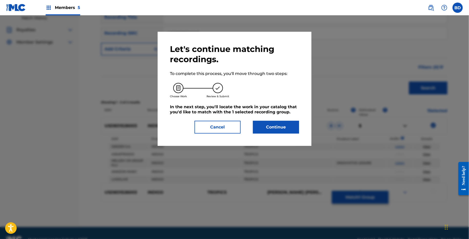
click at [269, 117] on div "Let's continue matching recordings. To complete this process, you'll move throu…" at bounding box center [234, 89] width 129 height 90
click at [269, 128] on button "Continue" at bounding box center [276, 127] width 46 height 13
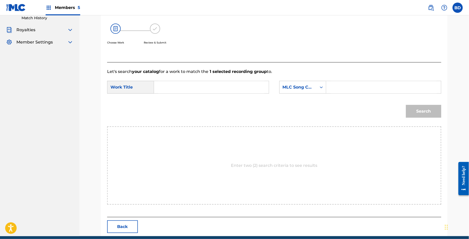
click at [359, 89] on input "Search Form" at bounding box center [384, 87] width 106 height 12
paste input "IG6AUQ"
type input "IG6AUQ"
click at [274, 92] on div "SearchWithCriteria1f162dc9-eb4f-434e-b161-7e9c9b7df0e6 Work Title SearchWithCri…" at bounding box center [274, 89] width 334 height 16
click at [257, 90] on input "Search Form" at bounding box center [211, 87] width 106 height 12
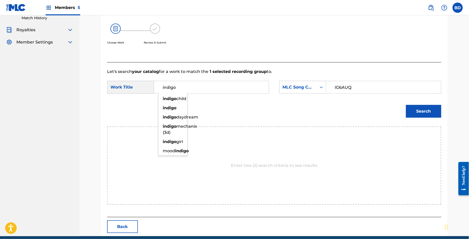
type input "indigo"
click at [438, 109] on button "Search" at bounding box center [423, 111] width 35 height 13
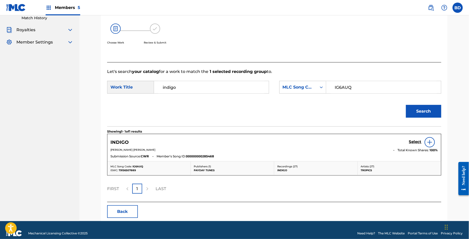
click at [414, 140] on h5 "Select" at bounding box center [415, 142] width 13 height 5
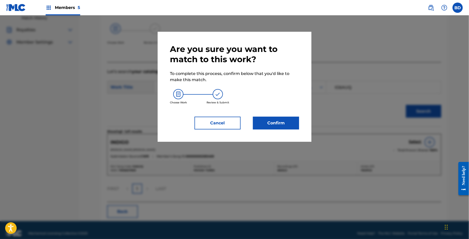
click at [276, 129] on button "Confirm" at bounding box center [276, 123] width 46 height 13
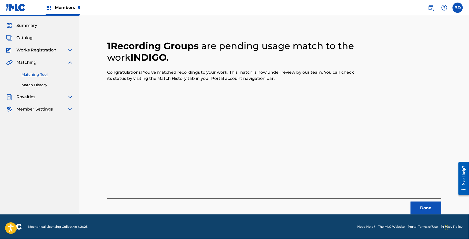
scroll to position [13, 0]
click at [32, 87] on link "Match History" at bounding box center [48, 85] width 52 height 5
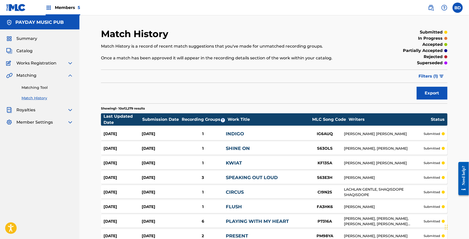
click at [135, 135] on div "Aug 28, 2025" at bounding box center [123, 134] width 38 height 6
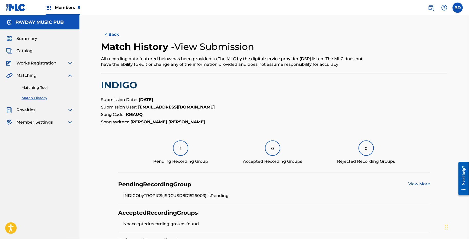
click at [33, 88] on link "Matching Tool" at bounding box center [48, 87] width 52 height 5
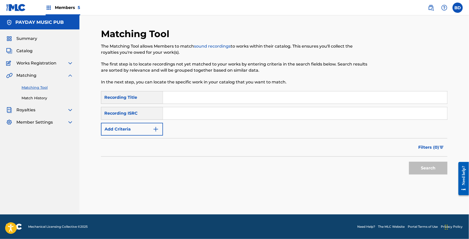
click at [192, 110] on input "Search Form" at bounding box center [305, 113] width 284 height 12
paste input "USCRB2400619"
click at [409, 162] on button "Search" at bounding box center [428, 168] width 38 height 13
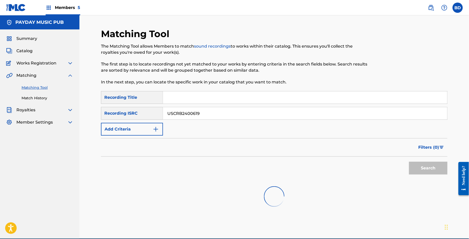
drag, startPoint x: 192, startPoint y: 110, endPoint x: 193, endPoint y: 78, distance: 31.5
click at [192, 100] on div "SearchWithCriteria867c90b0-c9e6-447c-8e15-fc6a54a91332 Recording Title SearchWi…" at bounding box center [274, 113] width 346 height 45
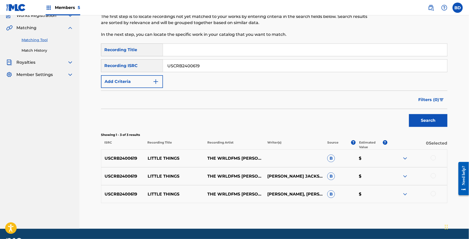
scroll to position [62, 0]
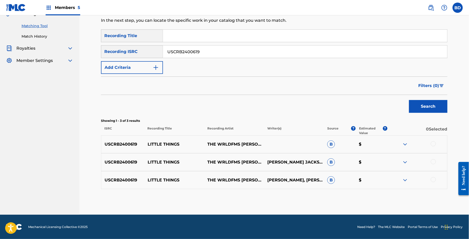
click at [406, 179] on img at bounding box center [405, 180] width 6 height 6
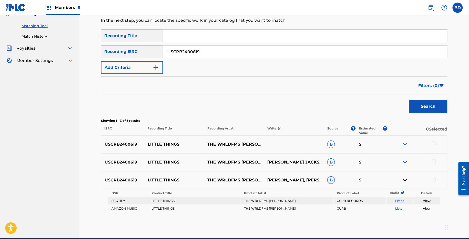
click at [406, 160] on img at bounding box center [405, 162] width 6 height 6
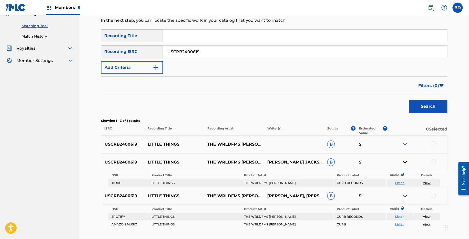
click at [403, 143] on img at bounding box center [405, 144] width 6 height 6
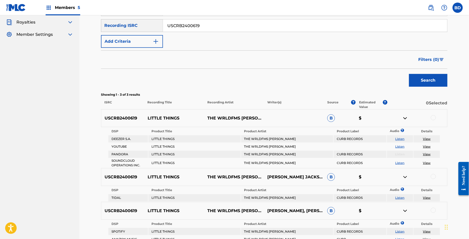
scroll to position [108, 0]
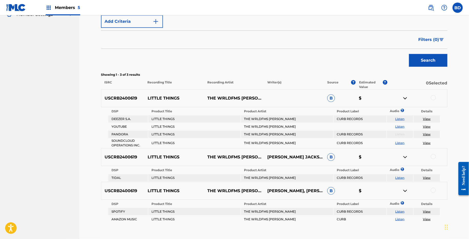
click at [168, 95] on p "LITTLE THINGS" at bounding box center [174, 98] width 60 height 6
copy p "LITTLE THINGS"
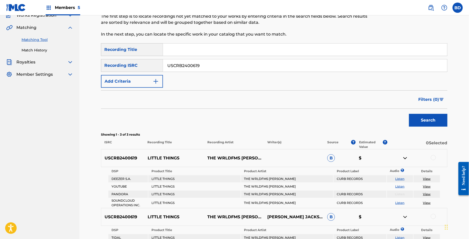
click at [176, 67] on input "USCRB2400619" at bounding box center [305, 65] width 284 height 12
paste input "7"
type input "USCRB2400617"
click at [409, 114] on button "Search" at bounding box center [428, 120] width 38 height 13
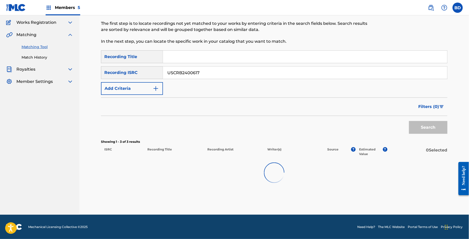
scroll to position [48, 0]
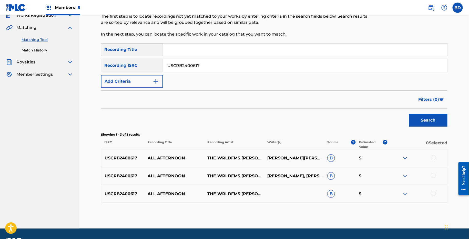
click at [399, 186] on div "USCRB2400617 ALL AFTERNOON THE WRLDFMS TONY WILLIAMS B $" at bounding box center [274, 194] width 346 height 18
click at [402, 194] on img at bounding box center [405, 194] width 6 height 6
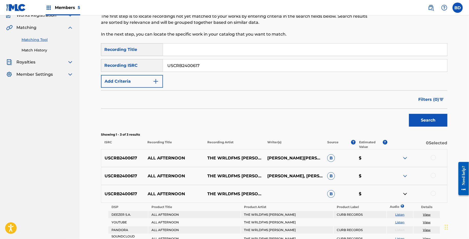
click at [405, 175] on img at bounding box center [405, 176] width 6 height 6
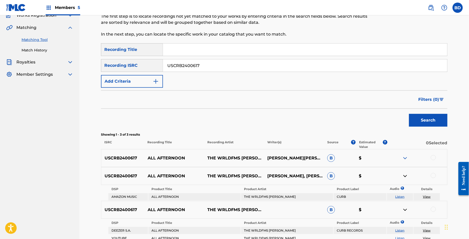
click at [405, 158] on img at bounding box center [405, 158] width 6 height 6
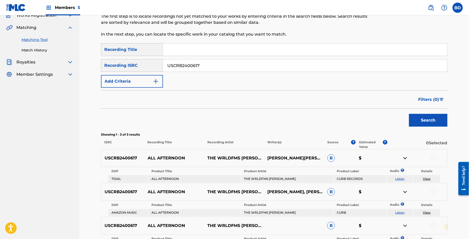
click at [153, 154] on div "USCRB2400617 ALL AFTERNOON THE WRLDFMS TONY WILLIAMS PHILLIP CUNNINGHAM, JR.ANT…" at bounding box center [274, 158] width 346 height 18
copy p "ALL AFTERNOON"
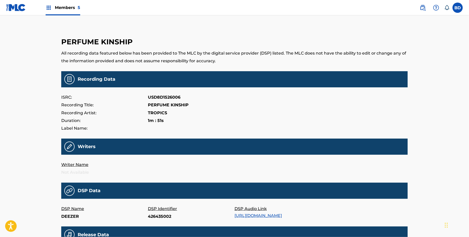
click at [152, 216] on p "426435002" at bounding box center [191, 217] width 87 height 8
copy p "426435002"
click at [163, 213] on p "RDI-40357882" at bounding box center [191, 217] width 87 height 8
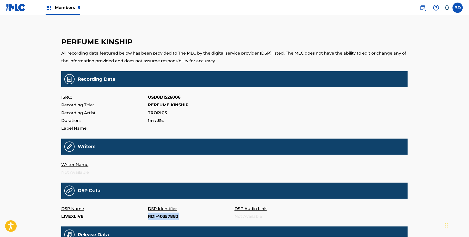
click at [163, 213] on p "RDI-40357882" at bounding box center [191, 217] width 87 height 8
copy p "RDI-40357882"
click at [154, 219] on p "51892340" at bounding box center [191, 217] width 87 height 8
copy p "51892340"
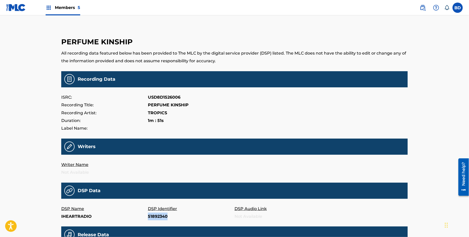
copy p "51892340"
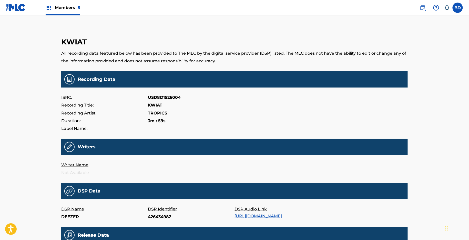
click at [159, 221] on main "KWIAT All recording data featured below has been provided to The MLC by the dig…" at bounding box center [234, 169] width 346 height 283
click at [157, 218] on p "426434982" at bounding box center [191, 217] width 87 height 8
copy p "426434982"
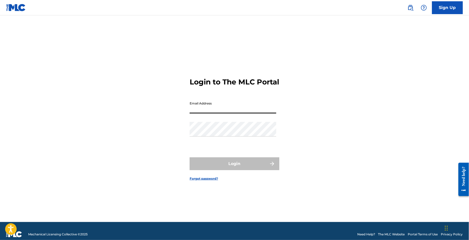
click at [191, 106] on input "Email Address" at bounding box center [233, 106] width 87 height 15
type input "[EMAIL_ADDRESS][DOMAIN_NAME]"
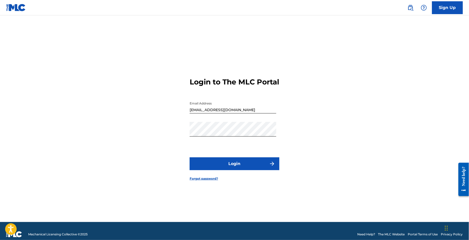
click at [253, 164] on button "Login" at bounding box center [235, 163] width 90 height 13
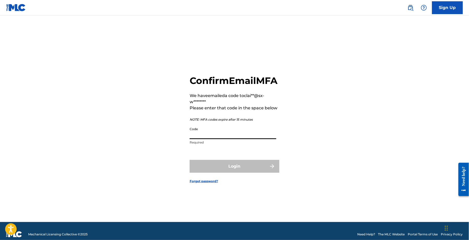
click at [200, 139] on input "Code" at bounding box center [233, 131] width 87 height 15
paste input "786539"
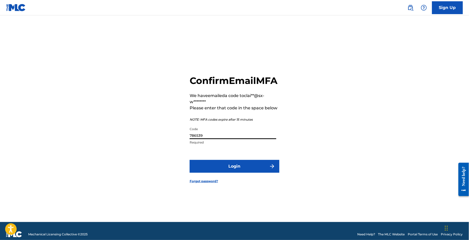
type input "786539"
click at [208, 166] on button "Login" at bounding box center [235, 166] width 90 height 13
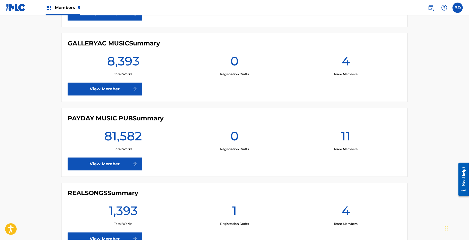
scroll to position [202, 0]
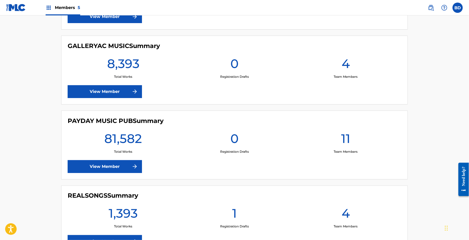
click at [108, 167] on link "View Member" at bounding box center [105, 166] width 74 height 13
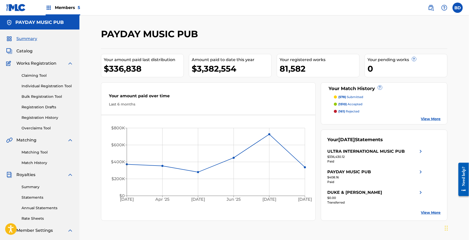
click at [69, 63] on img at bounding box center [70, 63] width 6 height 6
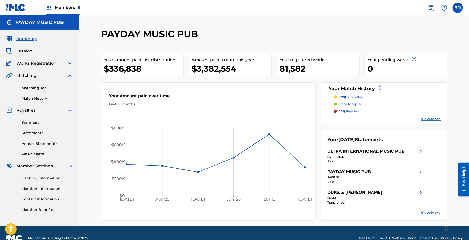
click at [69, 107] on div "Summary Catalog Works Registration Claiming Tool Individual Registration Tool B…" at bounding box center [39, 123] width 79 height 189
click at [69, 113] on img at bounding box center [70, 110] width 6 height 6
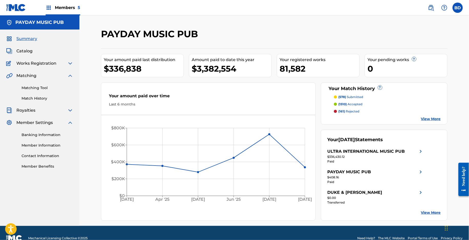
click at [71, 124] on img at bounding box center [70, 122] width 6 height 6
click at [23, 86] on link "Matching Tool" at bounding box center [48, 87] width 52 height 5
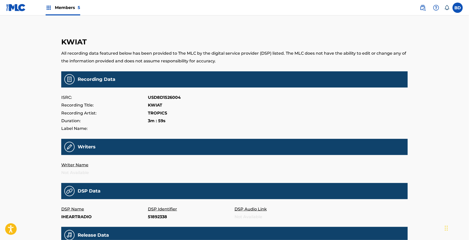
click at [151, 215] on p "51892338" at bounding box center [191, 217] width 87 height 8
copy p "51892338"
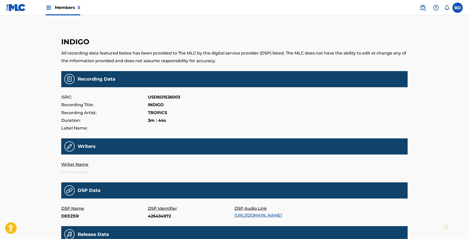
click at [156, 218] on p "426434972" at bounding box center [191, 217] width 87 height 8
copy p "426434972"
click at [156, 218] on p "51892337" at bounding box center [191, 217] width 87 height 8
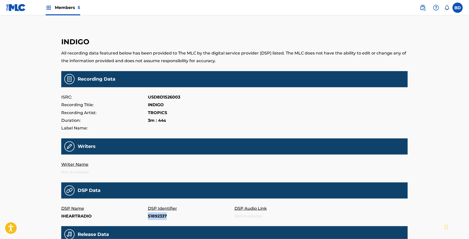
copy p "51892337"
click at [164, 216] on p "RDI-40357879" at bounding box center [191, 217] width 87 height 8
copy p "RDI-40357879"
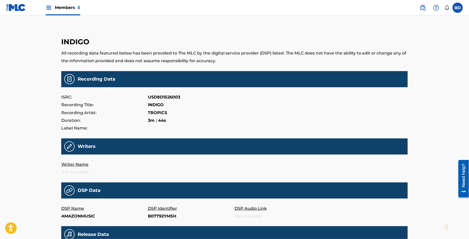
click at [164, 219] on p "B07792YM5H" at bounding box center [191, 217] width 87 height 8
copy p "B07792YM5H"
